Goal: Task Accomplishment & Management: Complete application form

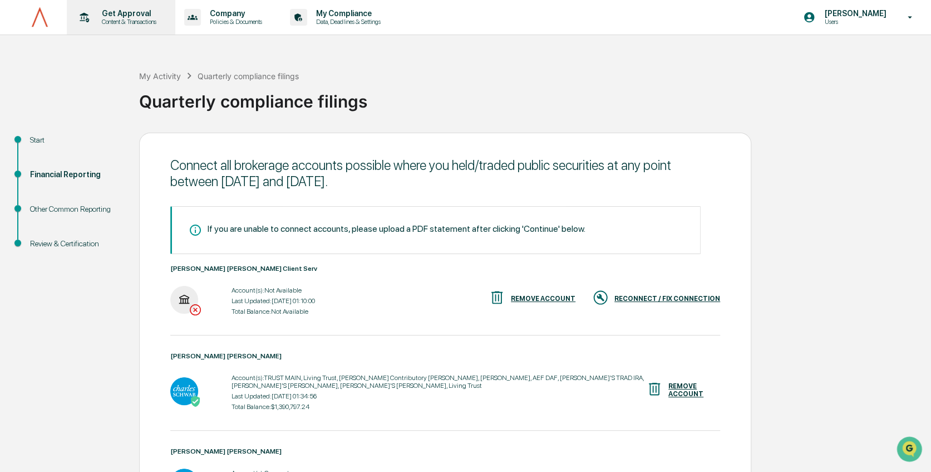
click at [136, 21] on p "Content & Transactions" at bounding box center [127, 22] width 69 height 8
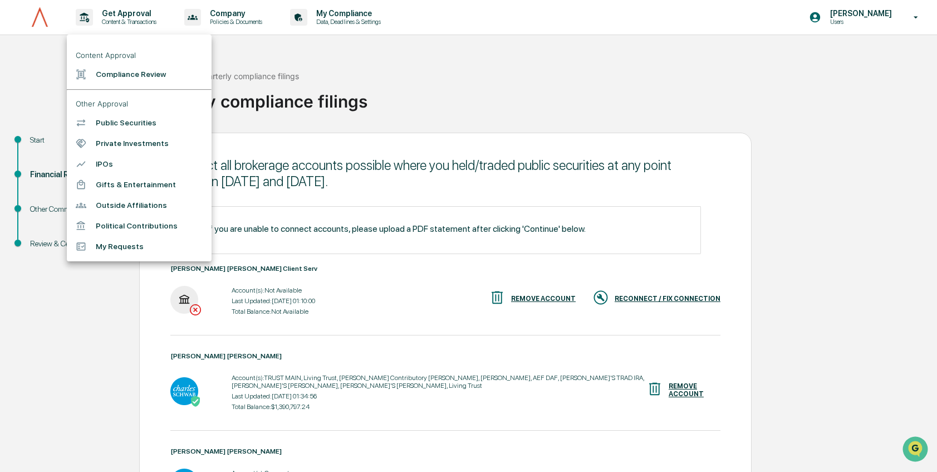
click at [33, 66] on div at bounding box center [468, 236] width 937 height 472
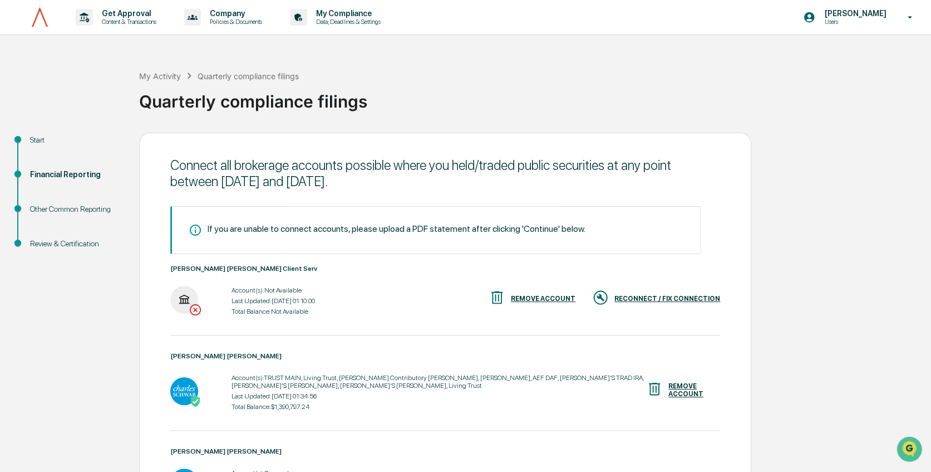
click at [47, 134] on ul "Start Financial Reporting Other Common Reporting Review & Certification" at bounding box center [73, 205] width 134 height 145
click at [45, 139] on div "Start" at bounding box center [75, 140] width 91 height 12
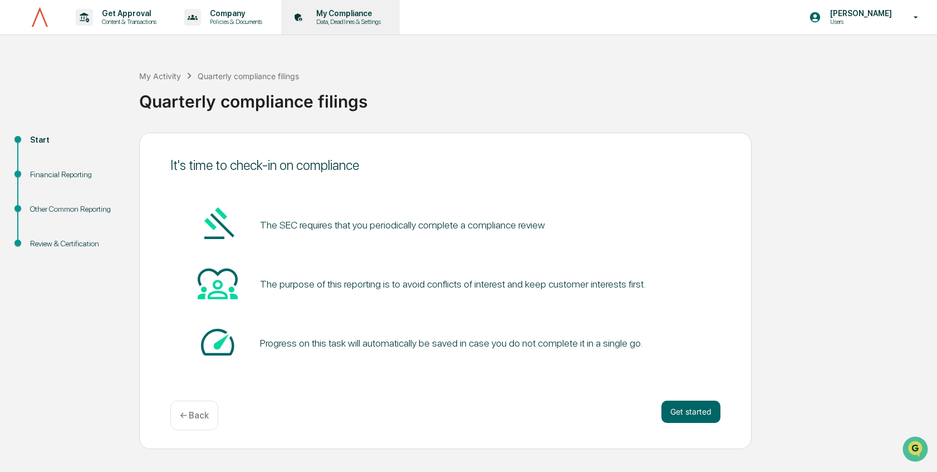
click at [342, 11] on p "My Compliance" at bounding box center [346, 13] width 79 height 9
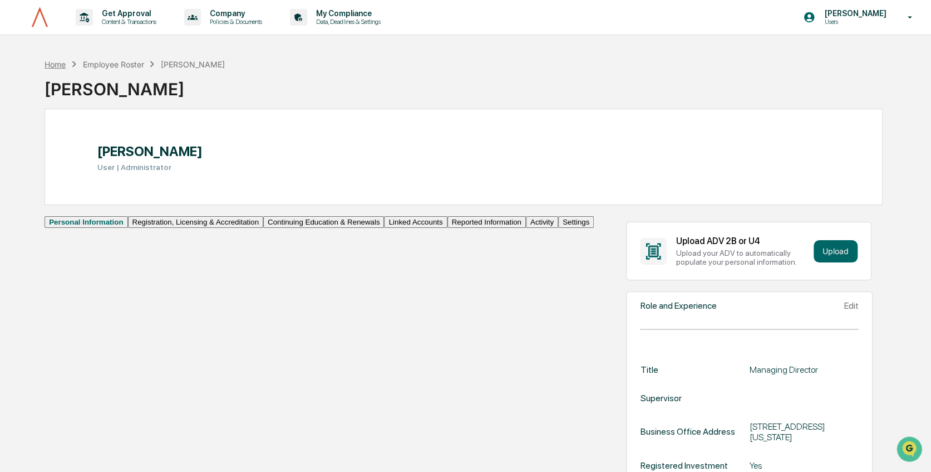
click at [47, 62] on div "Home" at bounding box center [55, 64] width 21 height 9
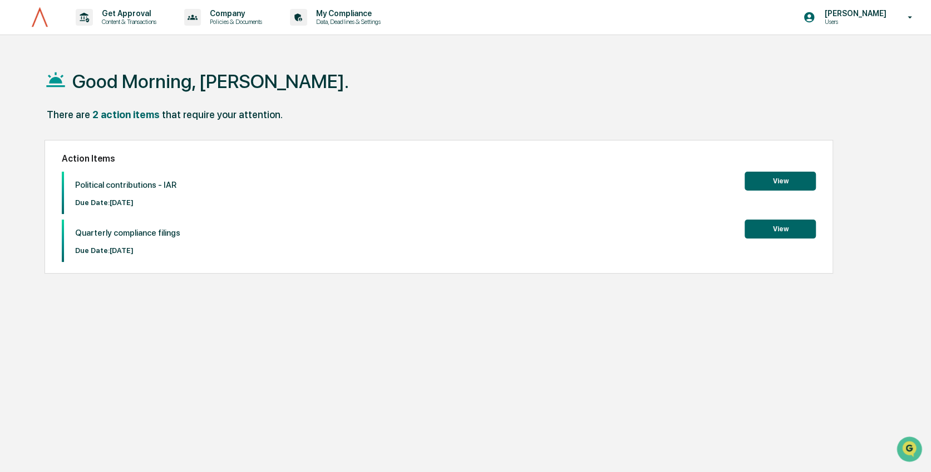
click at [773, 184] on button "View" at bounding box center [780, 180] width 71 height 19
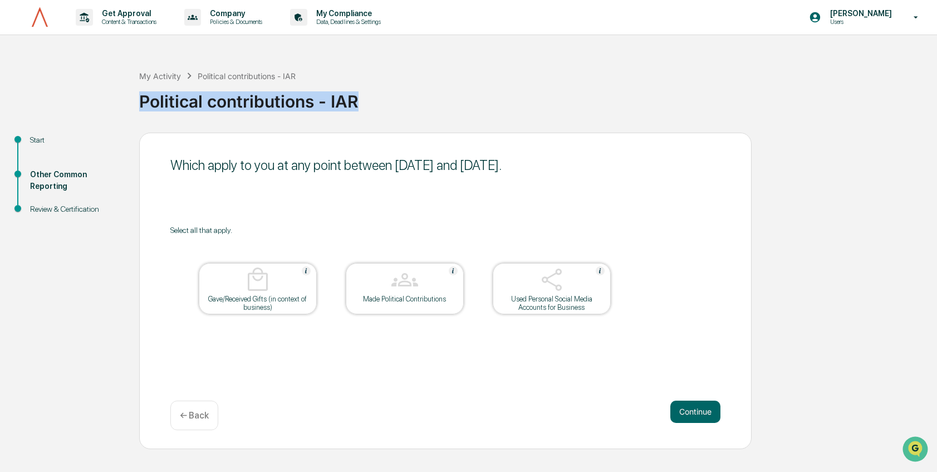
drag, startPoint x: 389, startPoint y: 100, endPoint x: 133, endPoint y: 105, distance: 256.2
click at [133, 105] on div "My Activity Political contributions - IAR Political contributions - IAR Start O…" at bounding box center [468, 251] width 937 height 396
copy div "Political contributions - IAR"
click at [51, 315] on div "Start Other Common Reporting Review & Certification Which apply to you at any p…" at bounding box center [469, 291] width 926 height 316
click at [307, 268] on img at bounding box center [306, 270] width 9 height 9
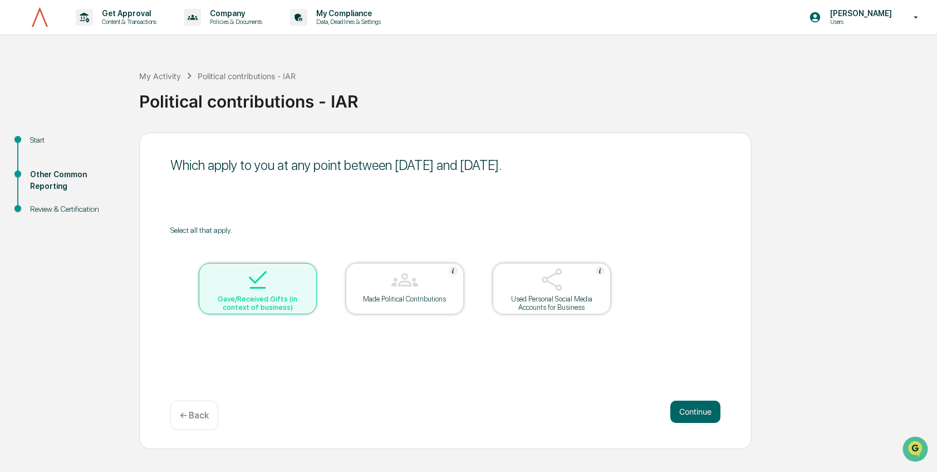
click at [307, 268] on div at bounding box center [257, 280] width 111 height 28
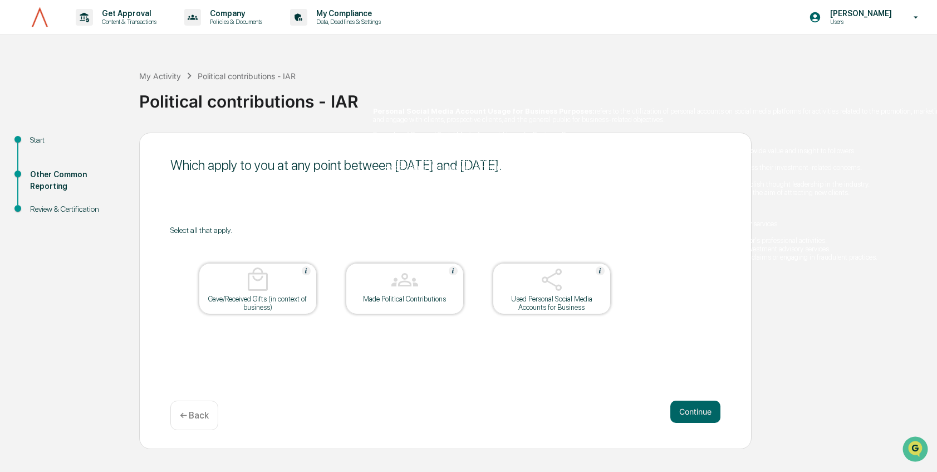
click at [603, 268] on img at bounding box center [600, 270] width 9 height 9
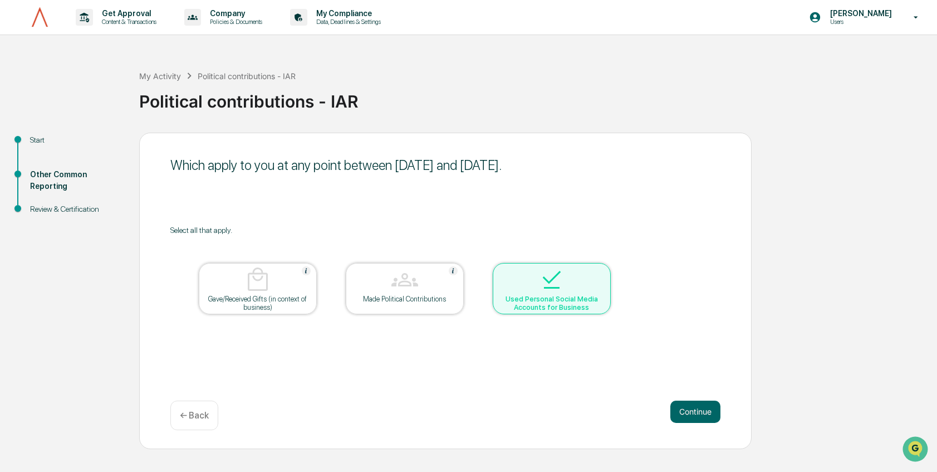
click at [603, 268] on div at bounding box center [551, 280] width 111 height 28
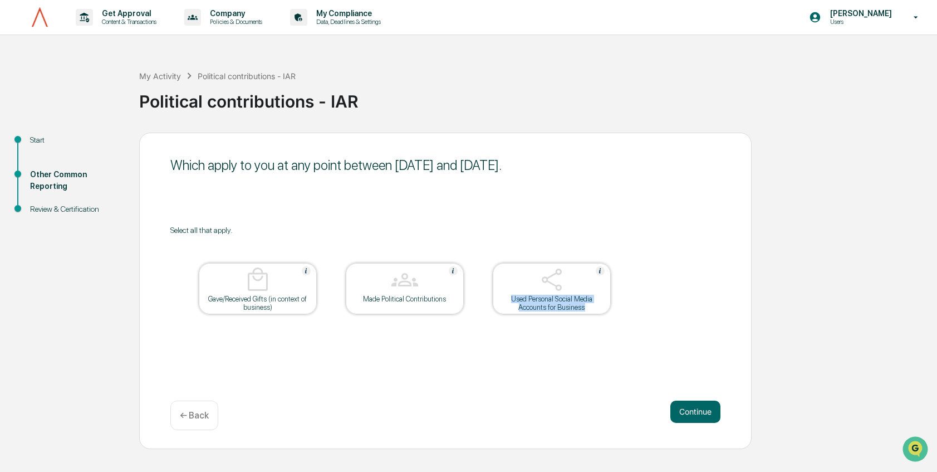
drag, startPoint x: 589, startPoint y: 308, endPoint x: 510, endPoint y: 301, distance: 79.4
click at [510, 301] on div "Used Personal Social Media Accounts for Business" at bounding box center [552, 303] width 100 height 17
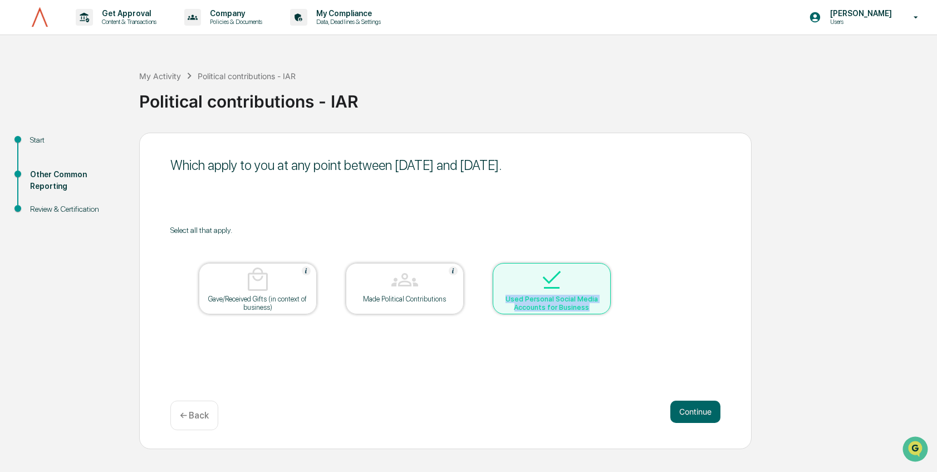
copy div "Used Personal Social Media Accounts for Business"
click at [578, 356] on div "Which apply to you at any point between [DATE] and [DATE]. Select all that appl…" at bounding box center [445, 291] width 612 height 316
click at [551, 281] on img at bounding box center [551, 279] width 27 height 27
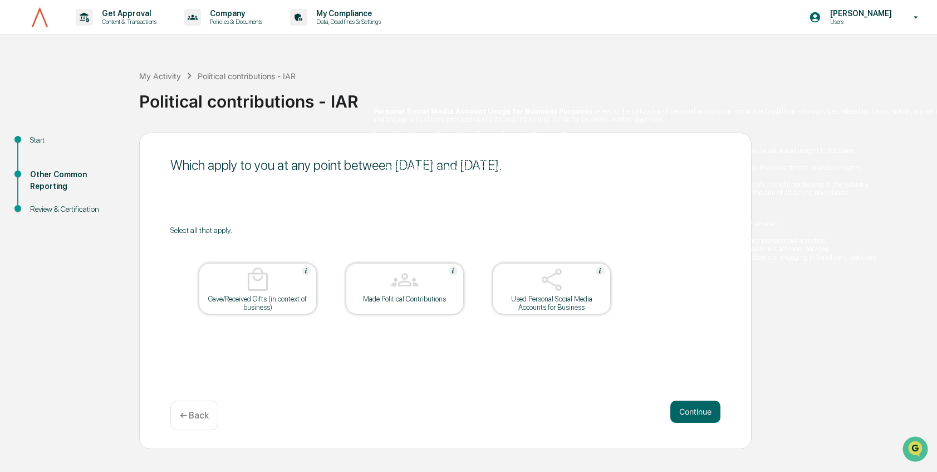
click at [597, 270] on img at bounding box center [600, 270] width 9 height 9
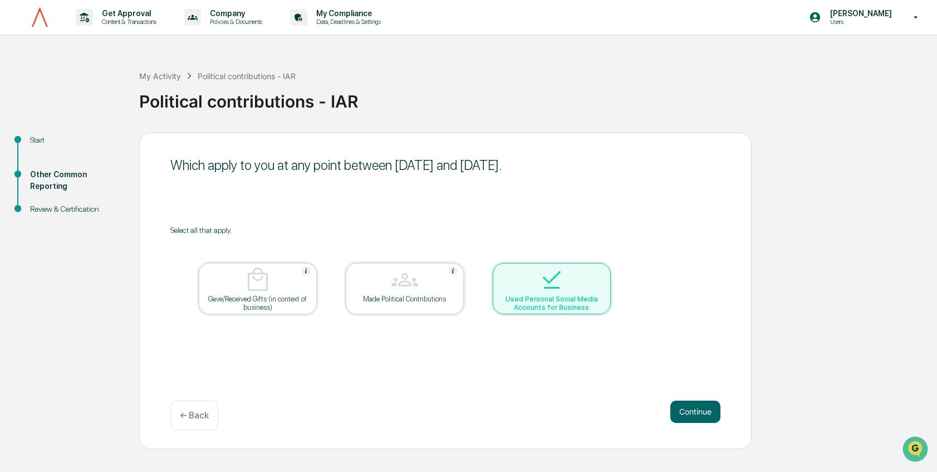
click at [597, 270] on div at bounding box center [551, 280] width 111 height 28
